Goal: Transaction & Acquisition: Purchase product/service

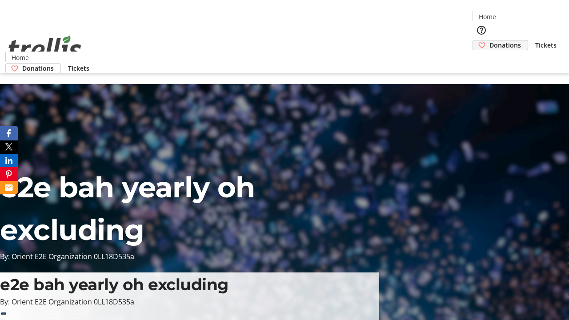
click at [489, 40] on span "Donations" at bounding box center [505, 44] width 32 height 9
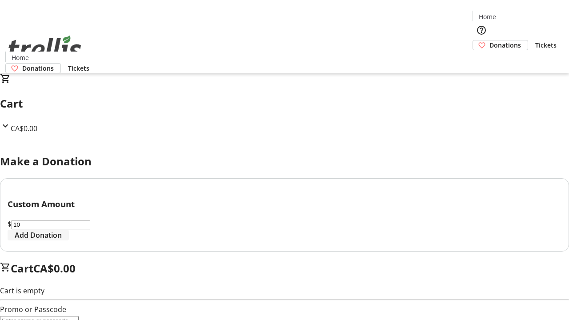
click at [62, 240] on span "Add Donation" at bounding box center [38, 235] width 47 height 11
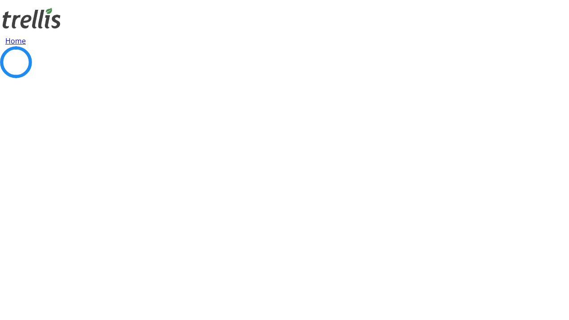
select select "CA"
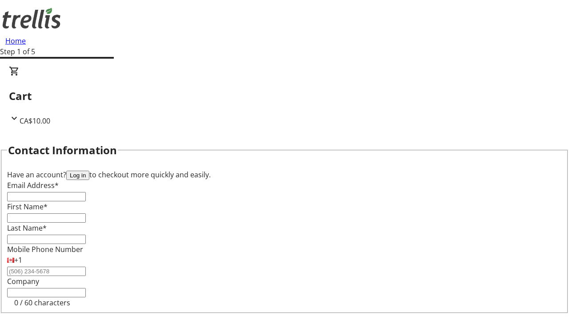
click at [89, 171] on button "Log in" at bounding box center [77, 175] width 23 height 9
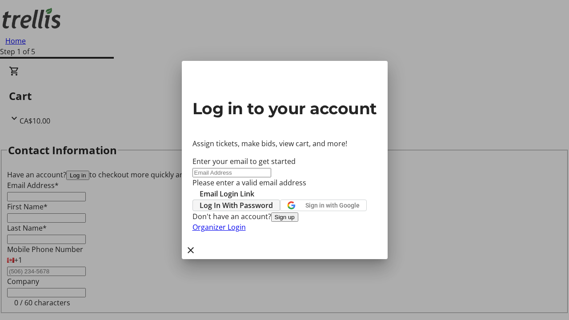
click at [273, 200] on span "Log In With Password" at bounding box center [236, 205] width 73 height 11
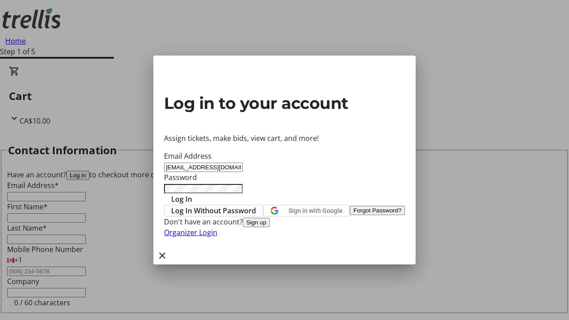
type input "[EMAIL_ADDRESS][DOMAIN_NAME]"
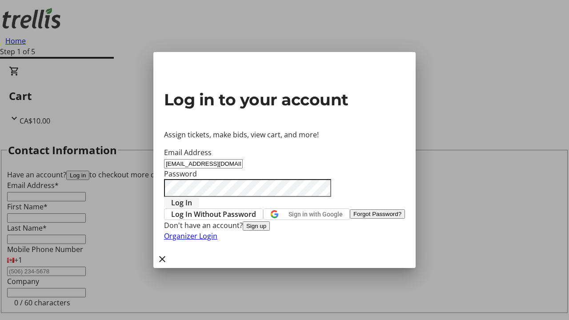
click at [192, 197] on span "Log In" at bounding box center [181, 202] width 21 height 11
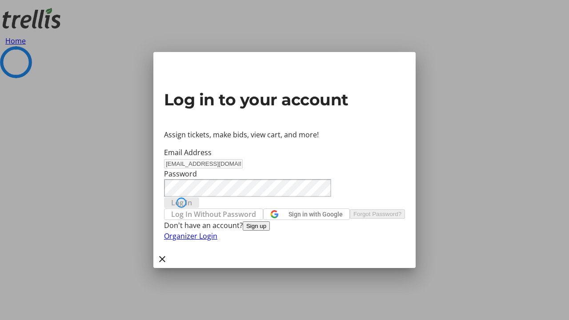
select select "CA"
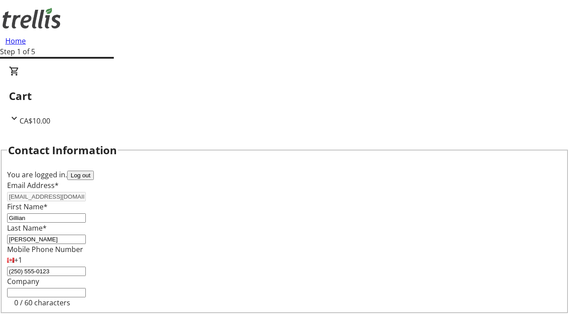
select select "CA"
select select "BC"
type input "Kelowna"
type input "V1Y 0C2"
